Goal: Task Accomplishment & Management: Manage account settings

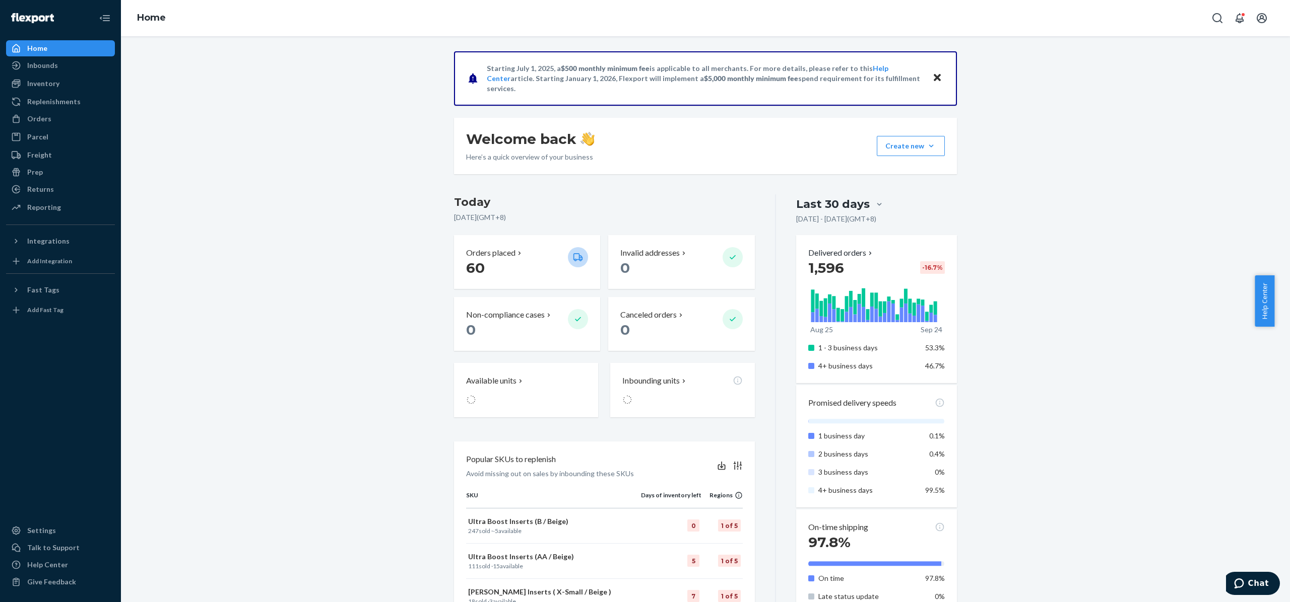
click at [61, 128] on ul "Home Inbounds Shipping Plans Problems Inventory Products Replenishments Orders …" at bounding box center [60, 128] width 109 height 176
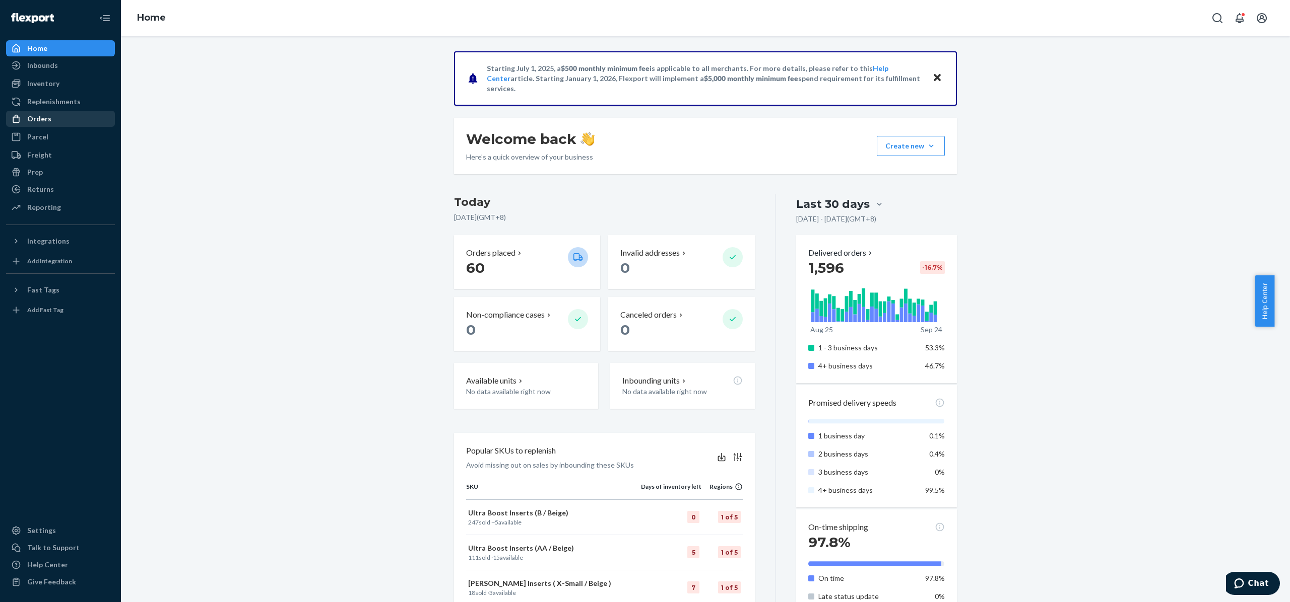
click at [33, 124] on div "Orders" at bounding box center [60, 119] width 107 height 14
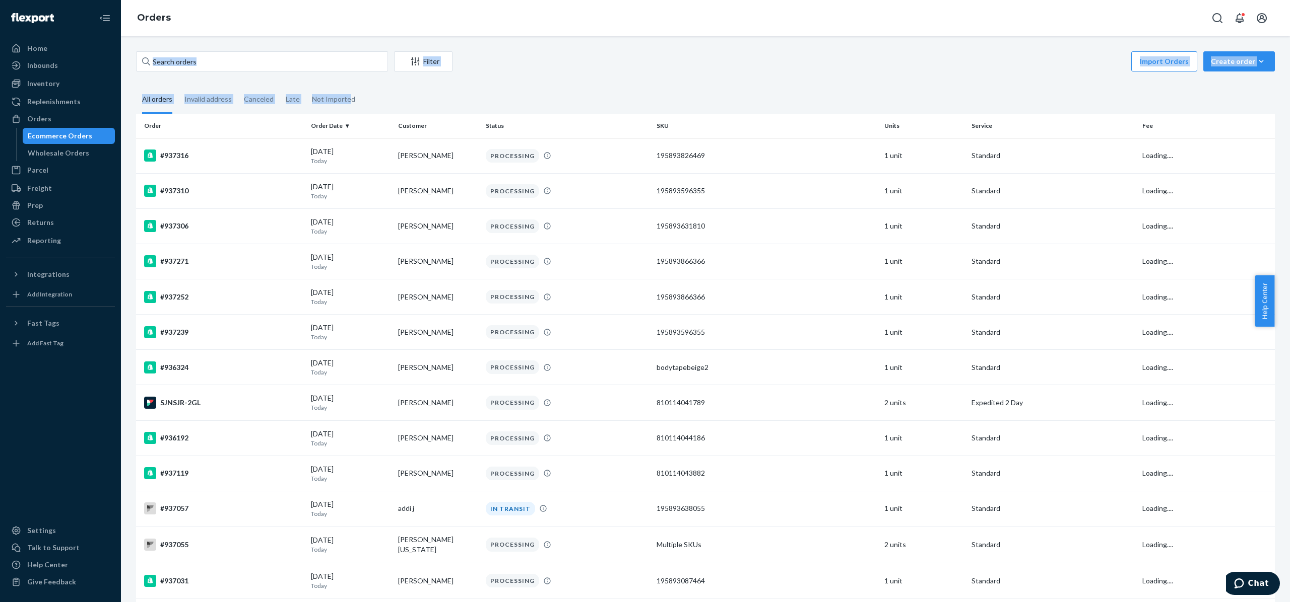
drag, startPoint x: 348, startPoint y: 79, endPoint x: 357, endPoint y: 65, distance: 15.9
click at [357, 65] on div "Filter Import Orders Create order Ecommerce order Removal order All orders Inva…" at bounding box center [705, 565] width 1154 height 1028
click at [357, 65] on input "text" at bounding box center [262, 61] width 252 height 20
paste input "[PERSON_NAME] Puligendla"
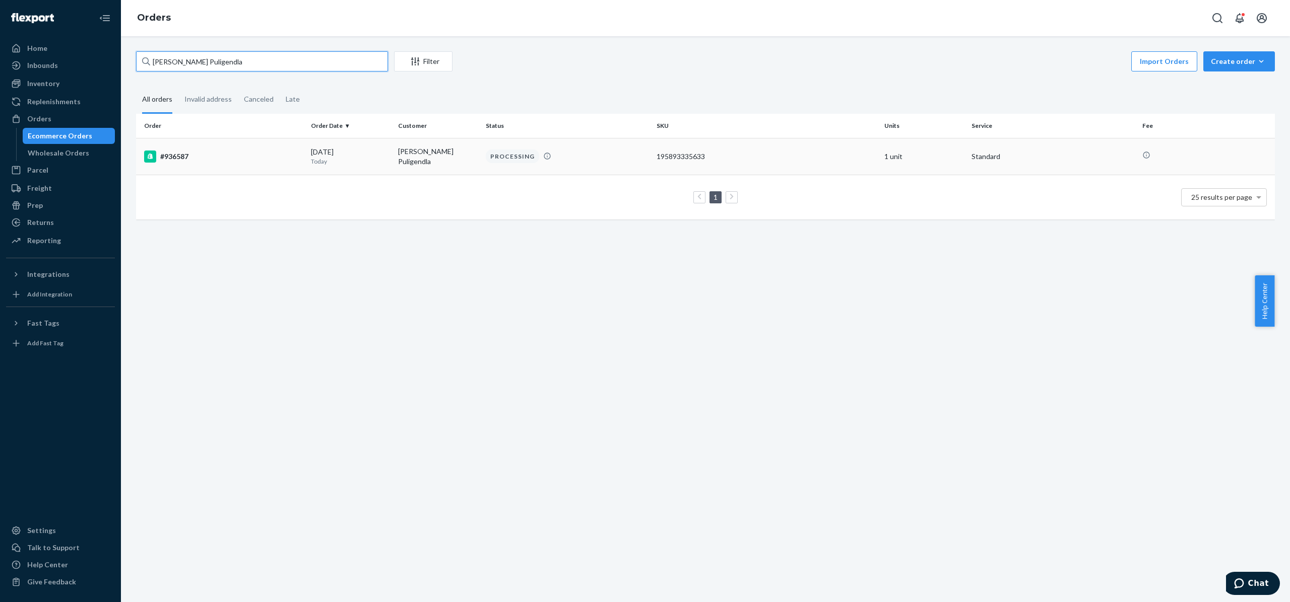
type input "[PERSON_NAME] Puligendla"
click at [173, 157] on div "#936587" at bounding box center [223, 157] width 159 height 12
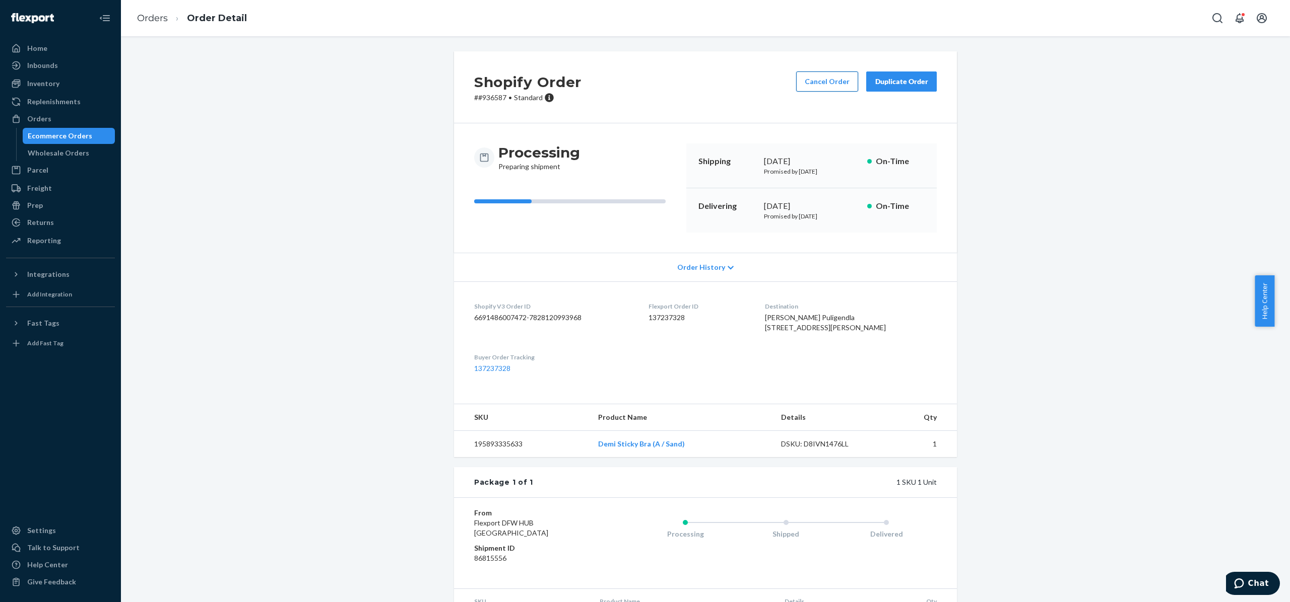
click at [821, 88] on button "Cancel Order" at bounding box center [827, 82] width 62 height 20
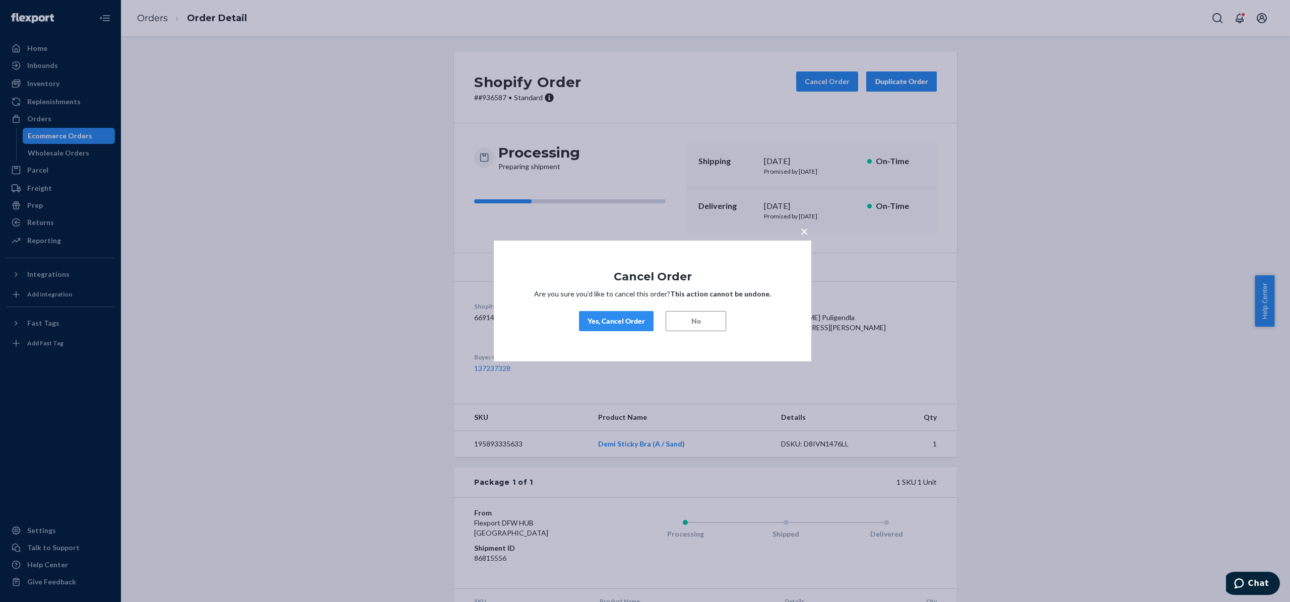
click at [614, 327] on button "Yes, Cancel Order" at bounding box center [616, 321] width 75 height 20
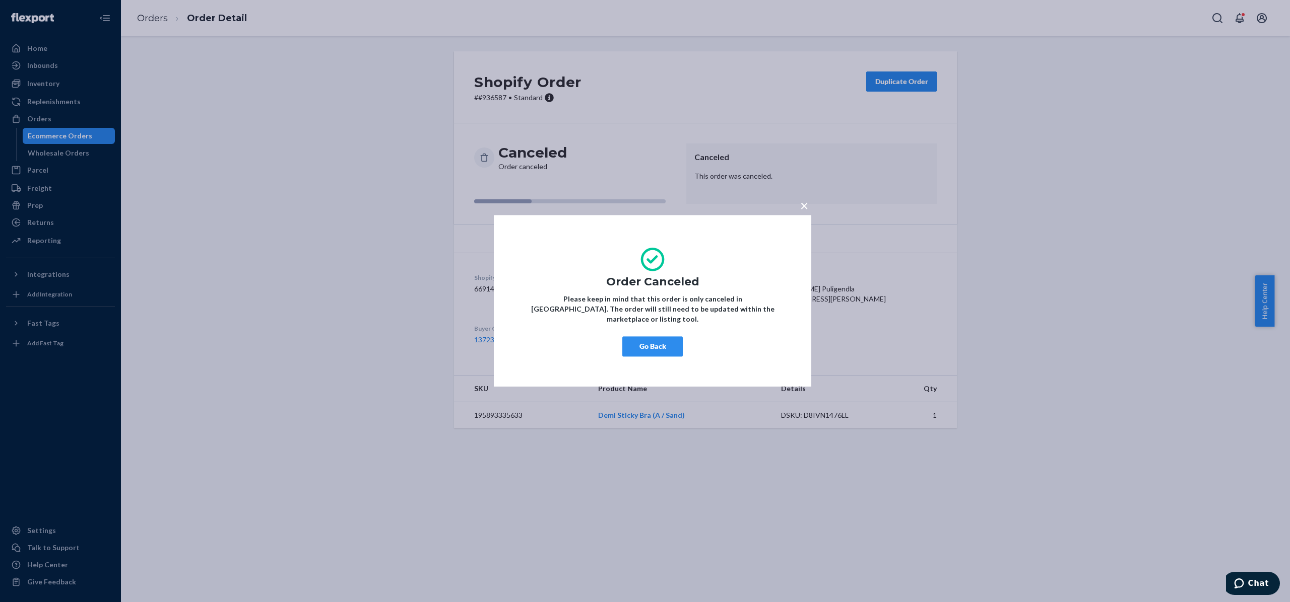
click at [669, 344] on button "Go Back" at bounding box center [652, 347] width 60 height 20
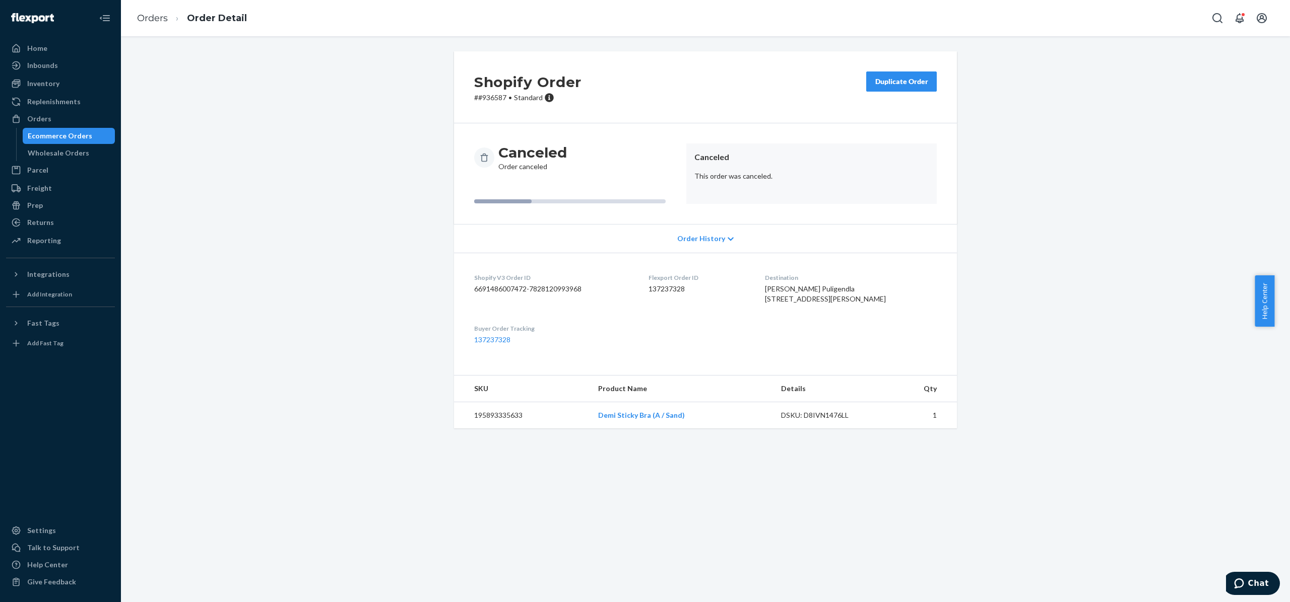
click at [390, 280] on div "Shopify Order # #936587 • Standard Duplicate Order Canceled Order canceled Canc…" at bounding box center [705, 245] width 1154 height 389
click at [426, 555] on div "Shopify Order # #936587 • Standard Duplicate Order Canceled Order canceled Canc…" at bounding box center [705, 319] width 1169 height 566
